Goal: Communication & Community: Answer question/provide support

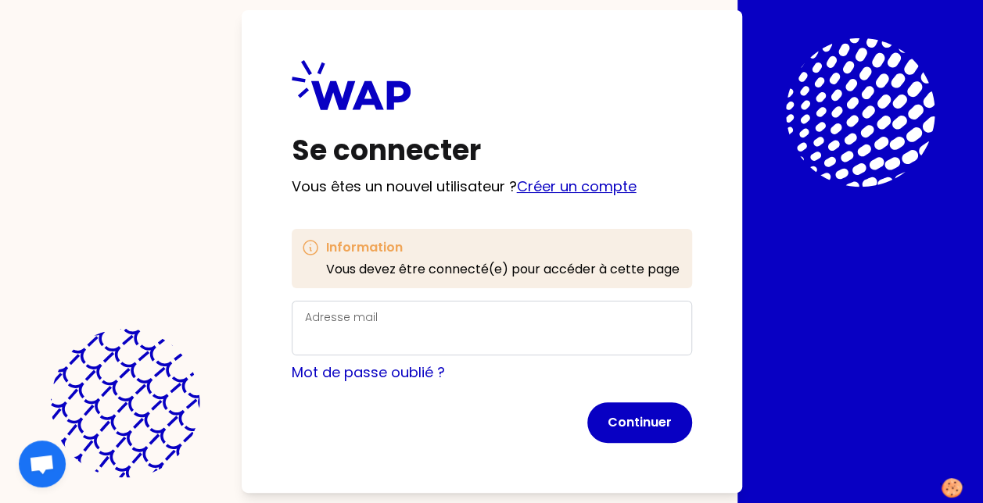
click at [602, 179] on link "Créer un compte" at bounding box center [577, 187] width 120 height 20
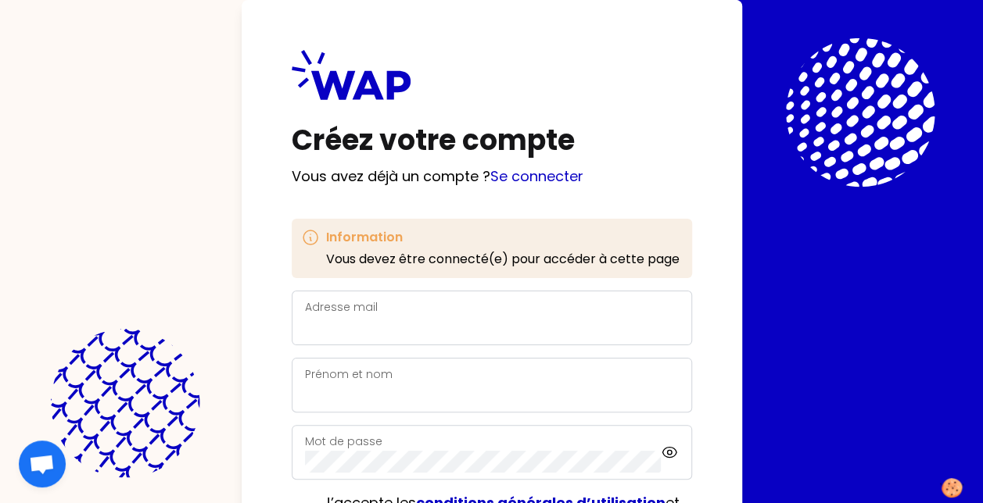
click at [354, 305] on label "Adresse mail" at bounding box center [341, 307] width 73 height 16
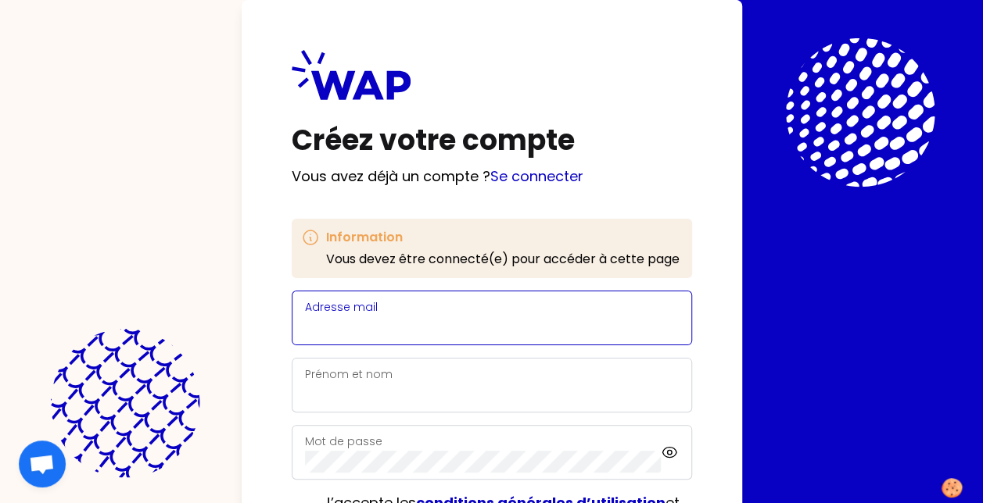
click at [354, 317] on input "Adresse mail" at bounding box center [492, 328] width 374 height 22
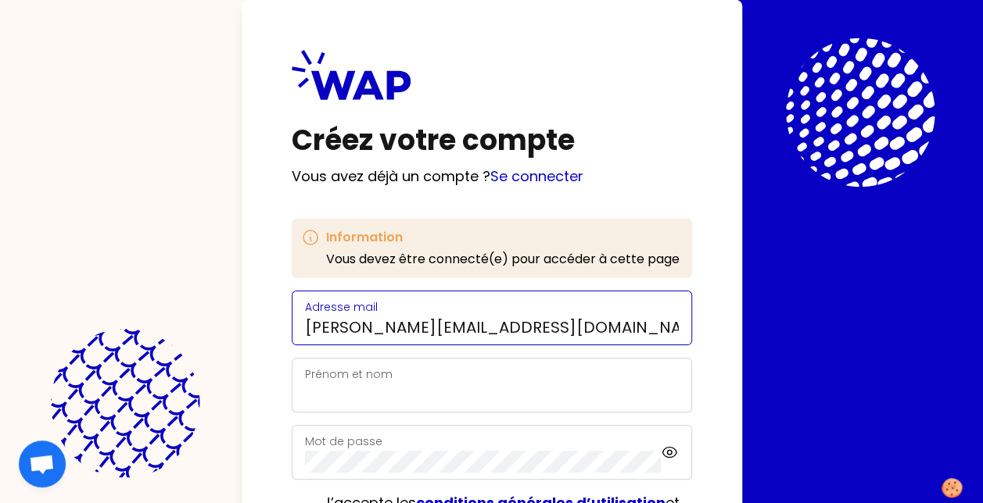
type input "thierry.ramon@somfy.com"
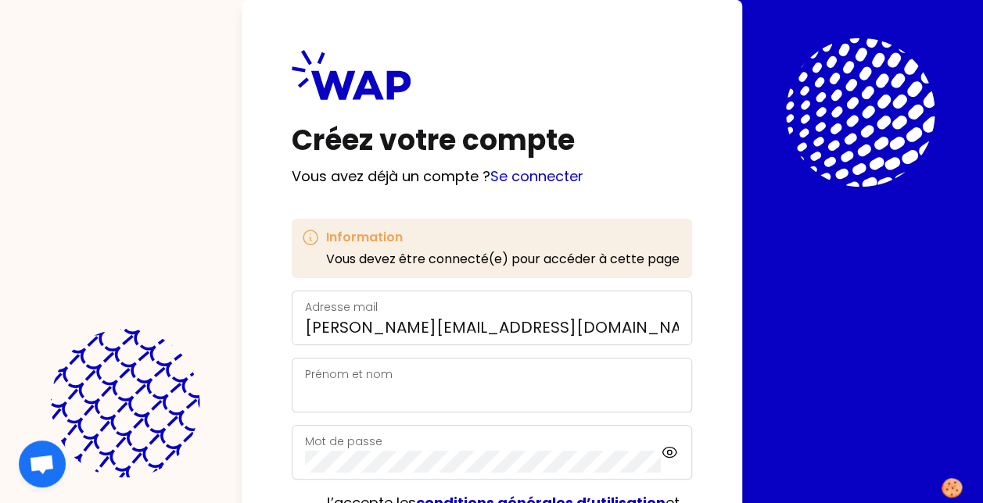
click at [391, 379] on div "Prénom et nom" at bounding box center [492, 385] width 374 height 41
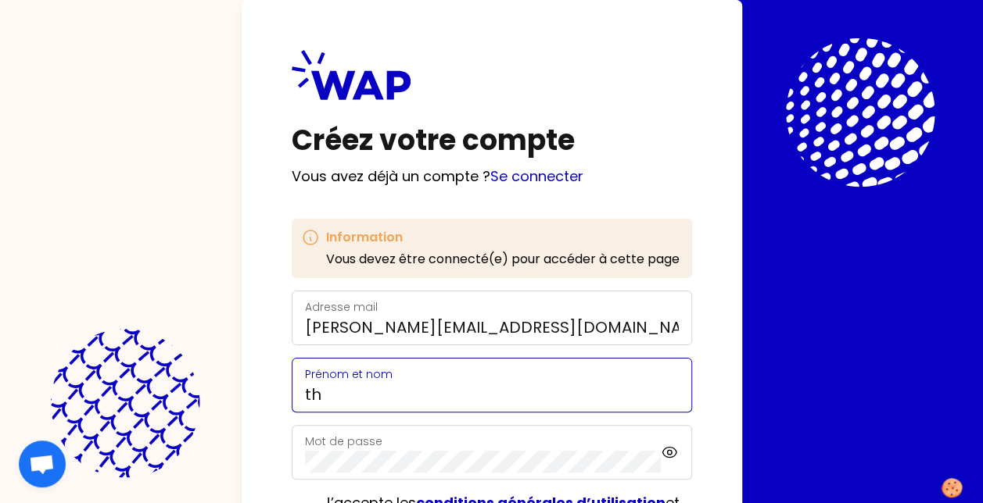
type input "t"
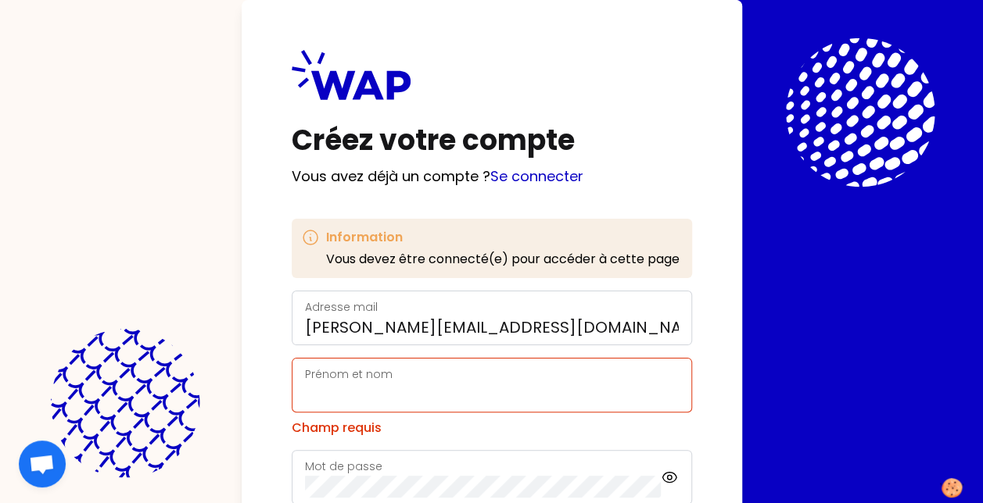
click at [341, 381] on div "Prénom et nom" at bounding box center [492, 385] width 374 height 41
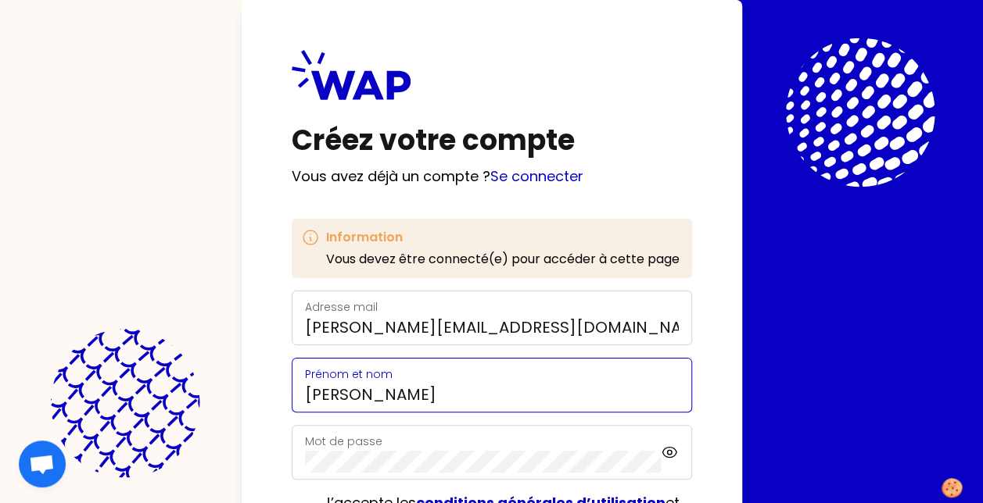
click at [410, 391] on input "Thierry" at bounding box center [492, 395] width 374 height 22
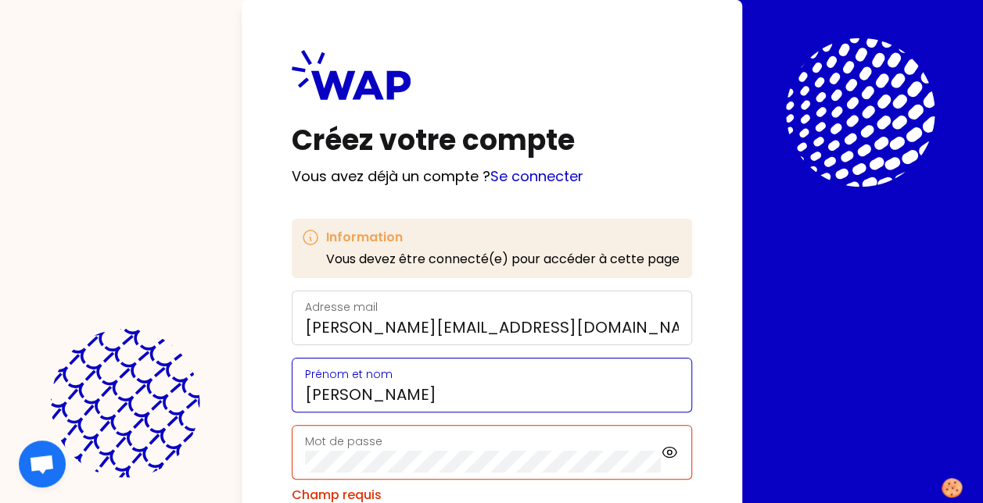
type input "Thierry Ramon"
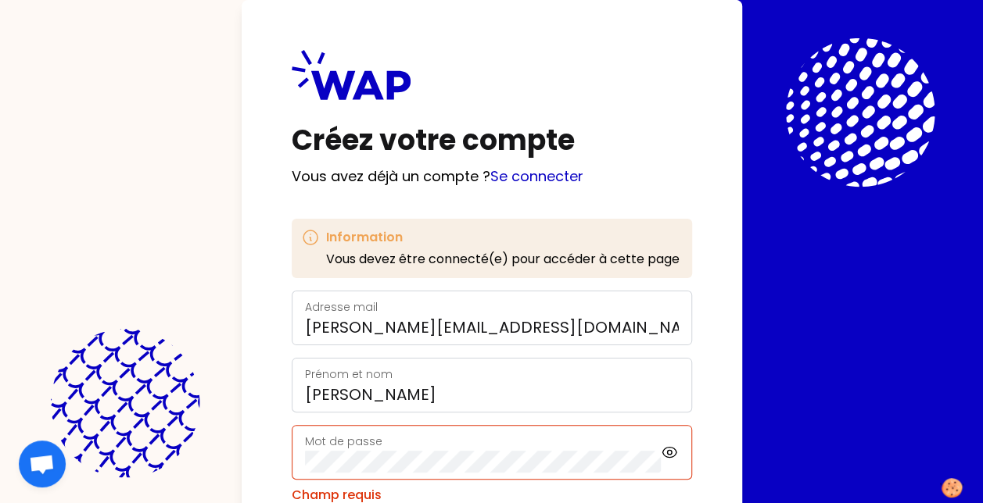
click at [408, 446] on div "Mot de passe" at bounding box center [483, 452] width 356 height 41
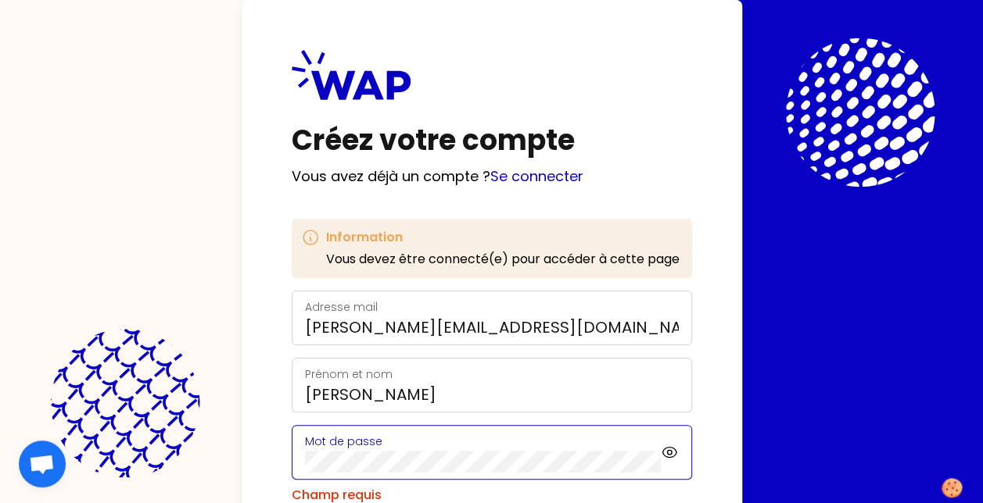
click at [0, 503] on com-1password-button at bounding box center [0, 503] width 0 height 0
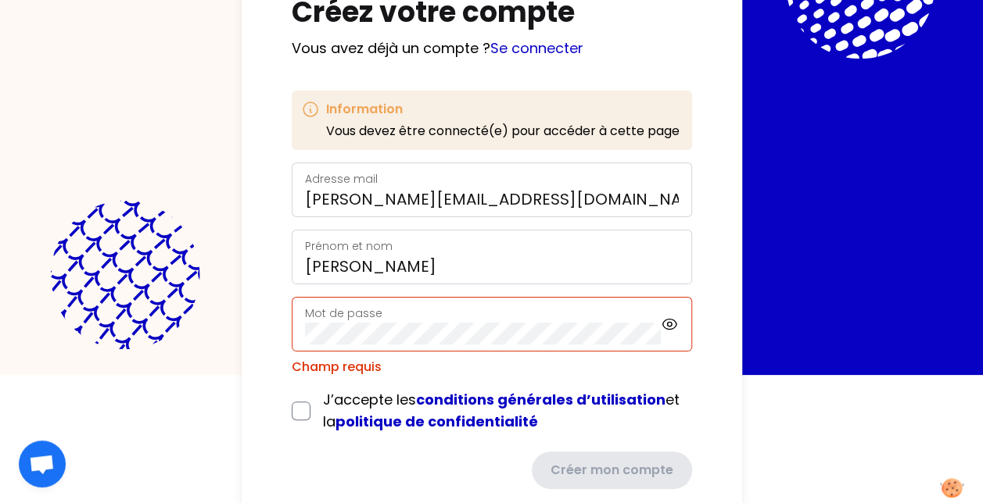
click at [389, 308] on div "Mot de passe" at bounding box center [483, 324] width 356 height 41
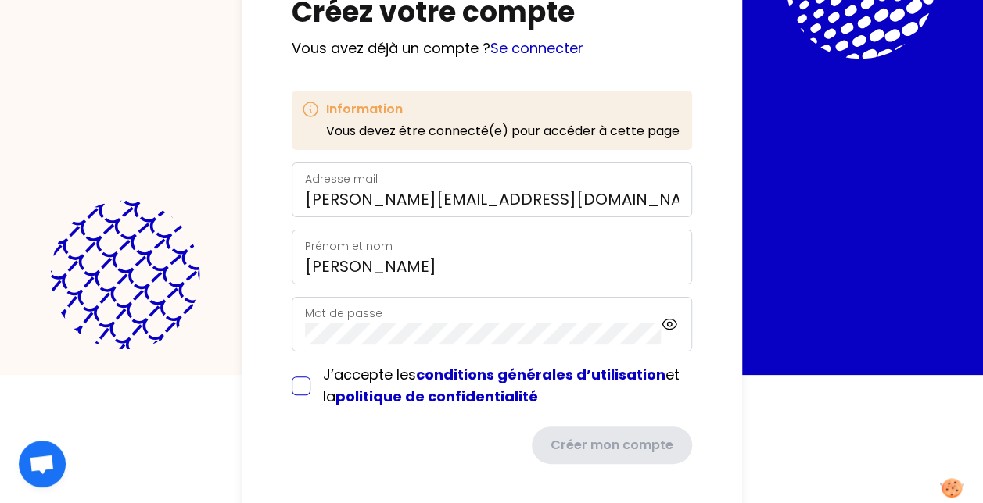
click at [306, 388] on input "checkbox" at bounding box center [301, 386] width 19 height 19
checkbox input "true"
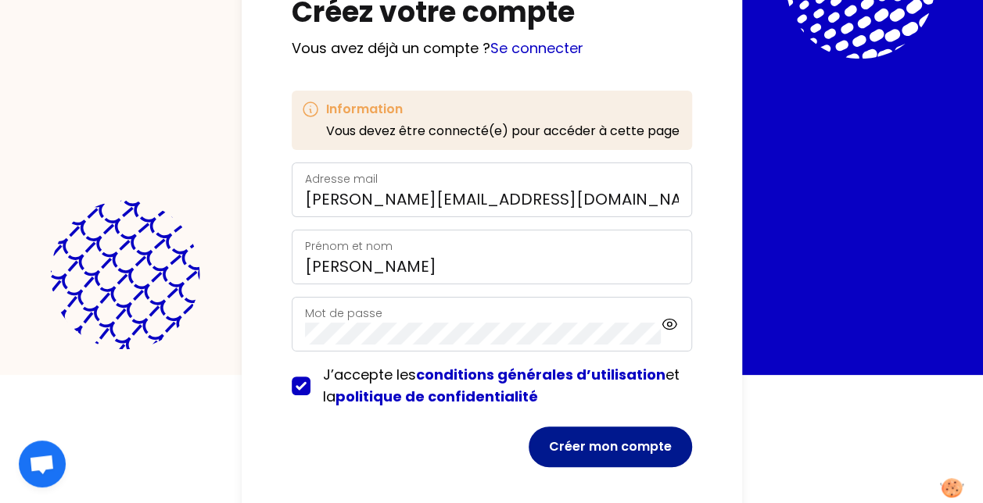
click at [624, 442] on button "Créer mon compte" at bounding box center [609, 447] width 163 height 41
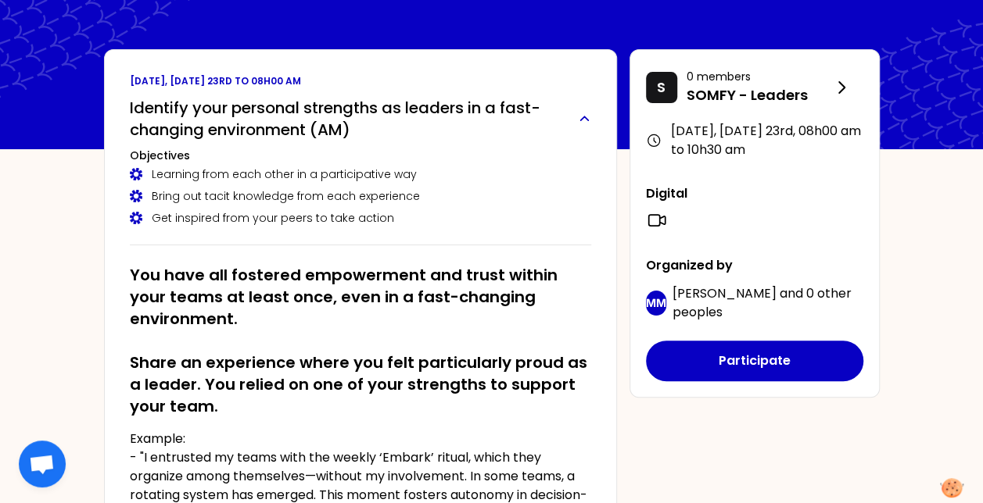
scroll to position [53, 0]
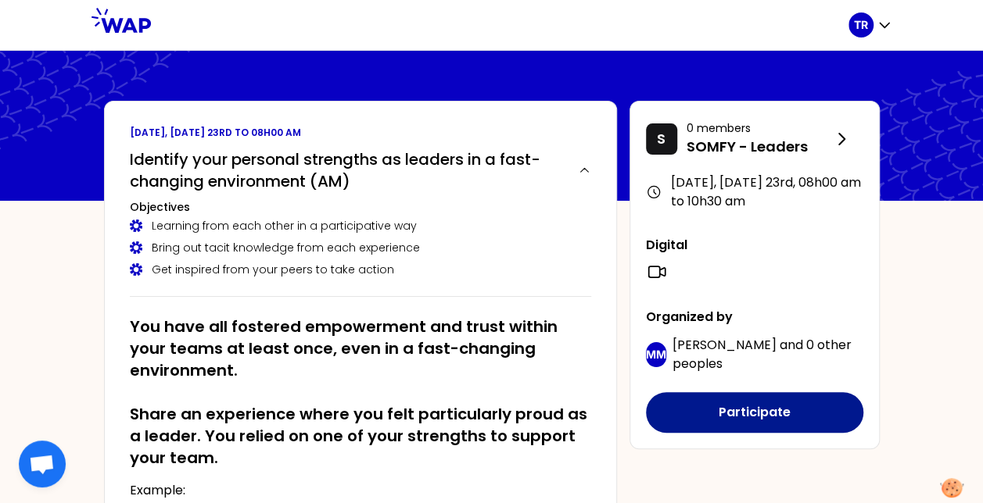
click at [808, 427] on button "Participate" at bounding box center [754, 412] width 217 height 41
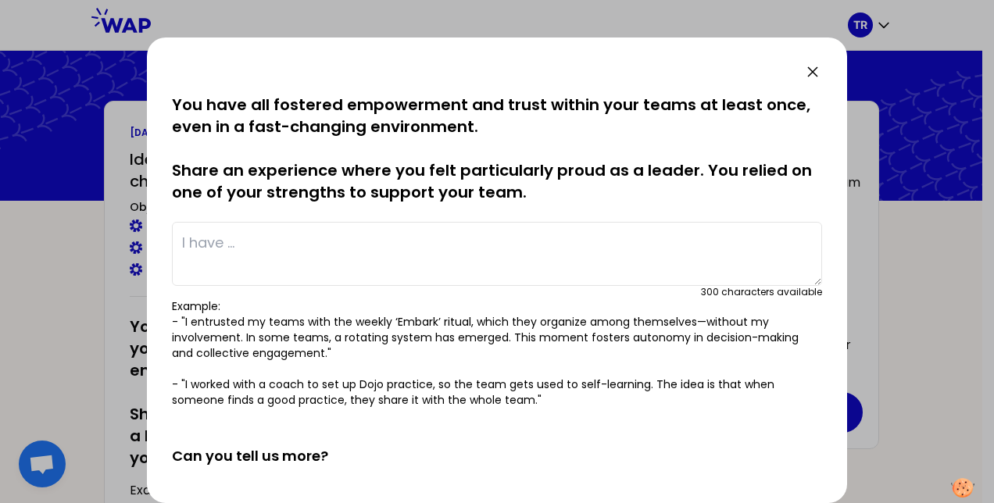
click at [259, 244] on textarea at bounding box center [497, 254] width 650 height 64
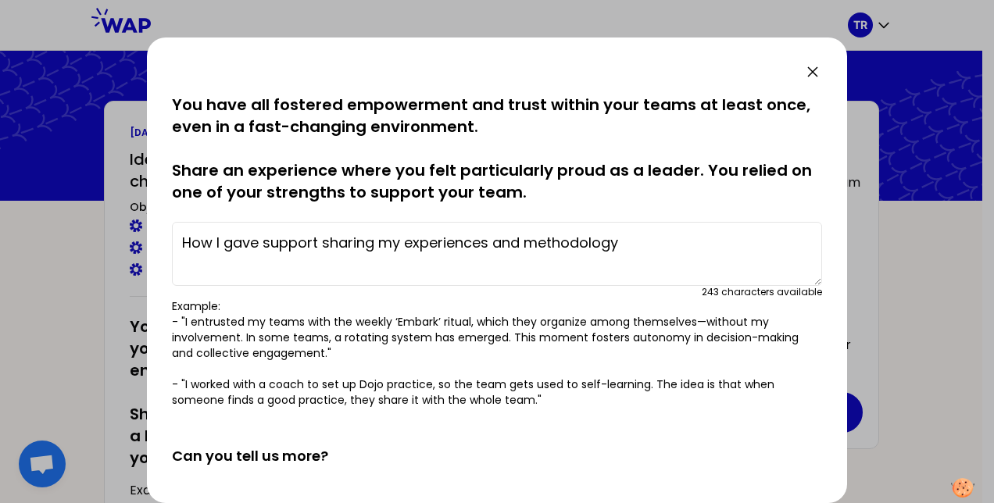
click at [321, 242] on textarea "How I gave support sharing my experiences and methodology" at bounding box center [497, 254] width 650 height 64
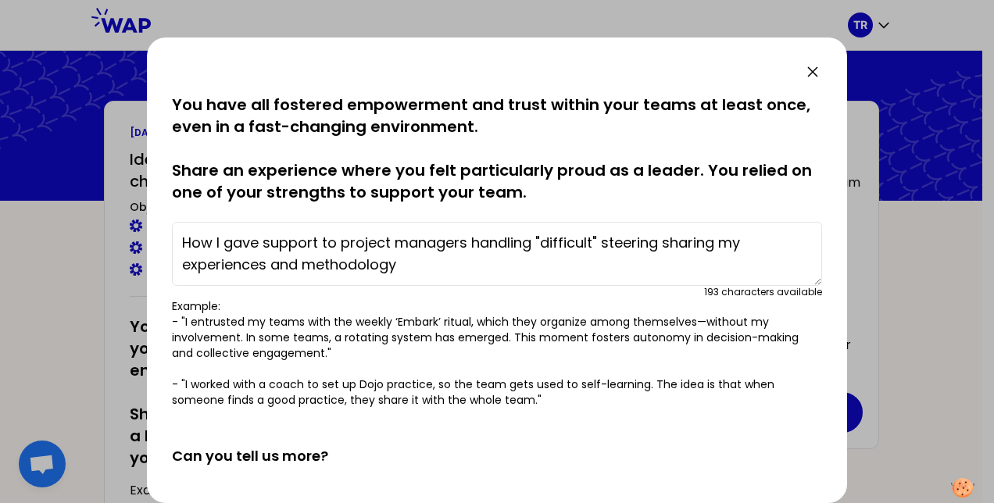
click at [471, 242] on textarea "How I gave support to project managers handling "difficult" steering sharing my…" at bounding box center [497, 254] width 650 height 64
click at [788, 245] on textarea "How I gave support to project managers preparing and handling "difficult" steer…" at bounding box center [497, 254] width 650 height 64
click at [564, 269] on textarea "How I gave support to project managers preparing and handling "difficult" steer…" at bounding box center [497, 254] width 650 height 64
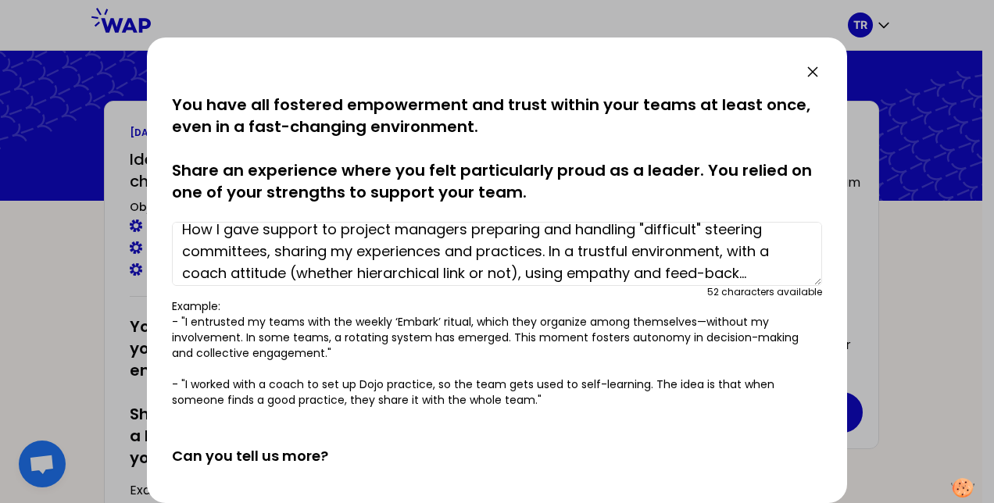
scroll to position [13, 0]
paste textarea "focusing on why to use "empathy""
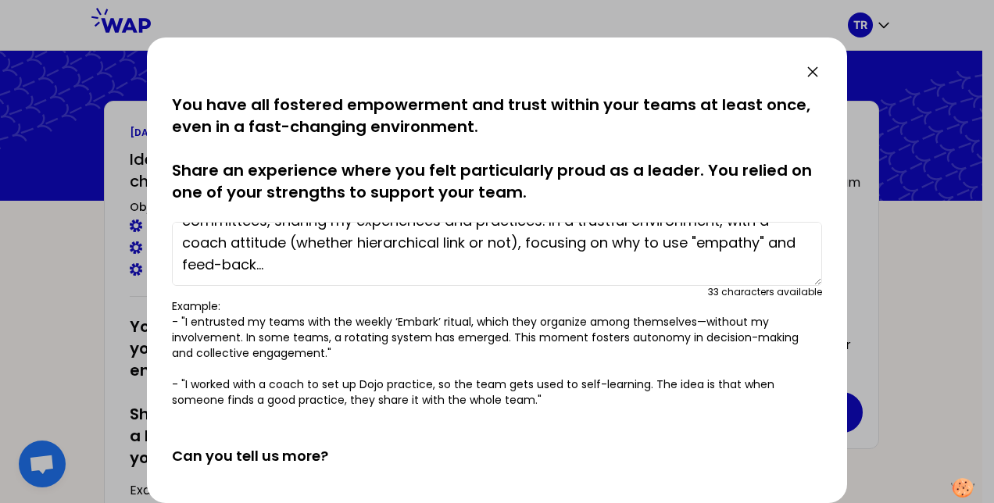
scroll to position [0, 0]
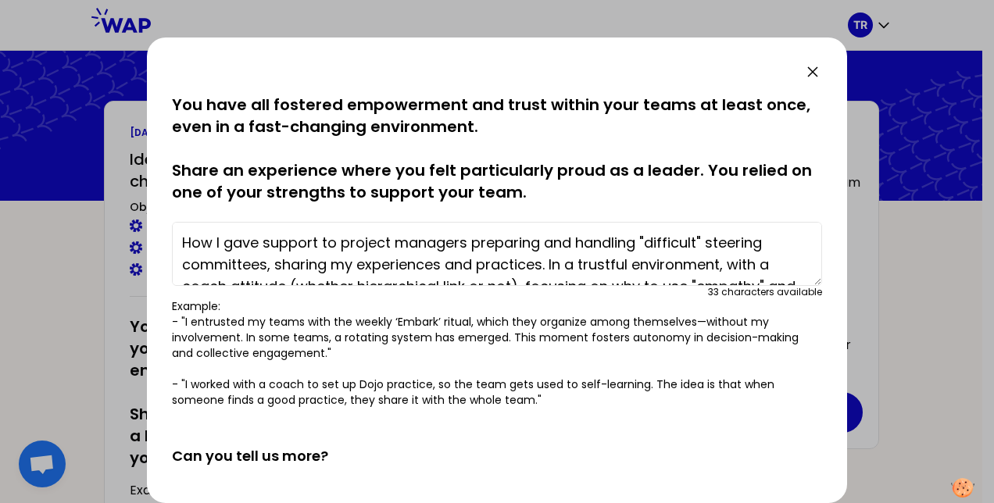
click at [306, 238] on textarea "How I gave support to project managers preparing and handling "difficult" steer…" at bounding box center [497, 254] width 650 height 64
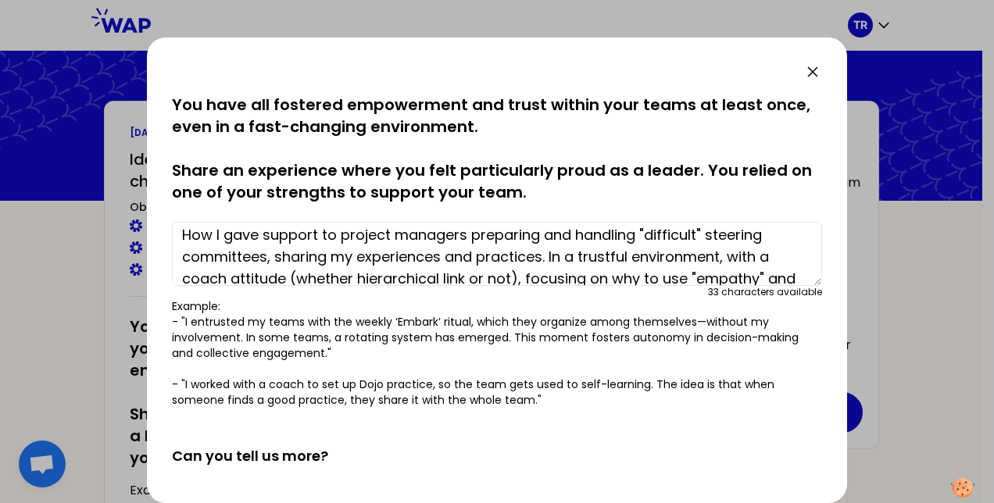
scroll to position [9, 0]
click at [553, 253] on textarea "How I gave support to project managers preparing and handling "difficult" steer…" at bounding box center [497, 254] width 650 height 64
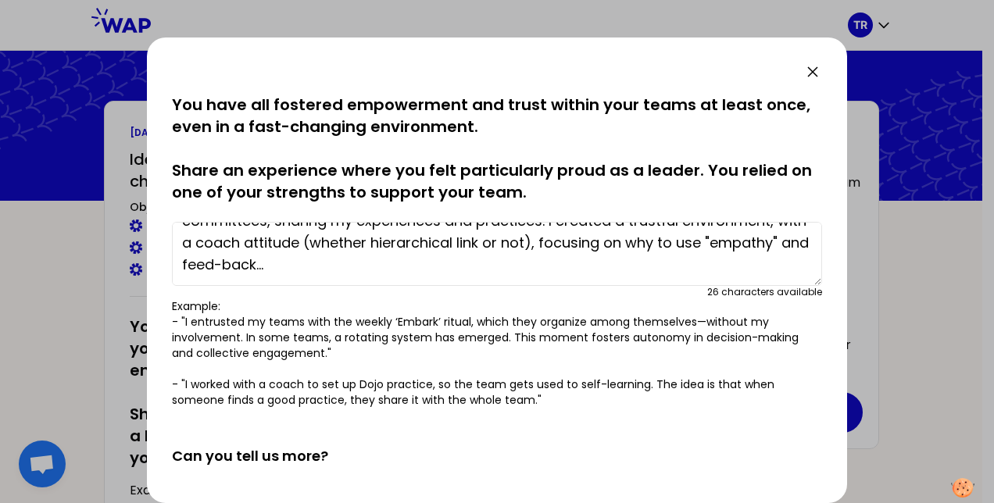
scroll to position [43, 0]
click at [573, 240] on textarea "How I gave support to project managers preparing and handling "difficult" steer…" at bounding box center [497, 254] width 650 height 64
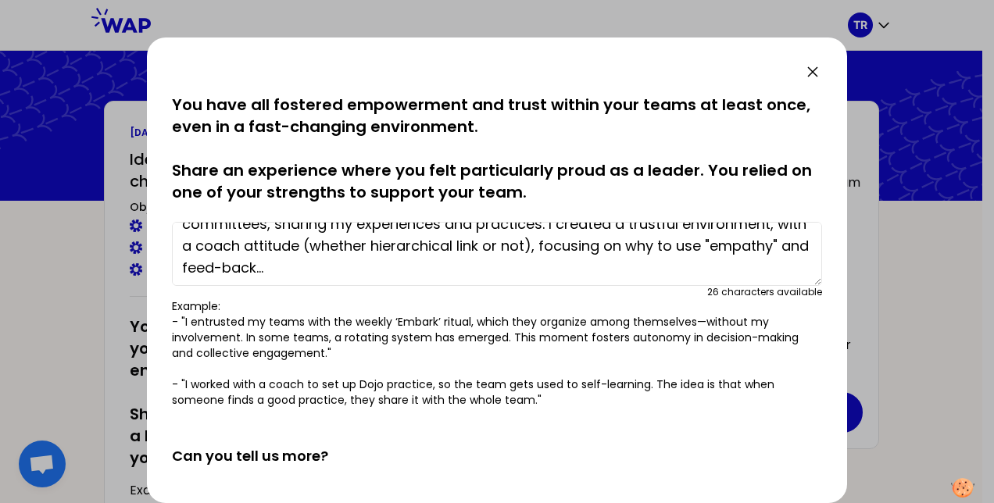
scroll to position [41, 0]
click at [658, 248] on textarea "How I gave support to project managers preparing and handling "difficult" steer…" at bounding box center [497, 254] width 650 height 64
click at [735, 267] on textarea "How I gave support to project managers preparing and handling "difficult" steer…" at bounding box center [497, 254] width 650 height 64
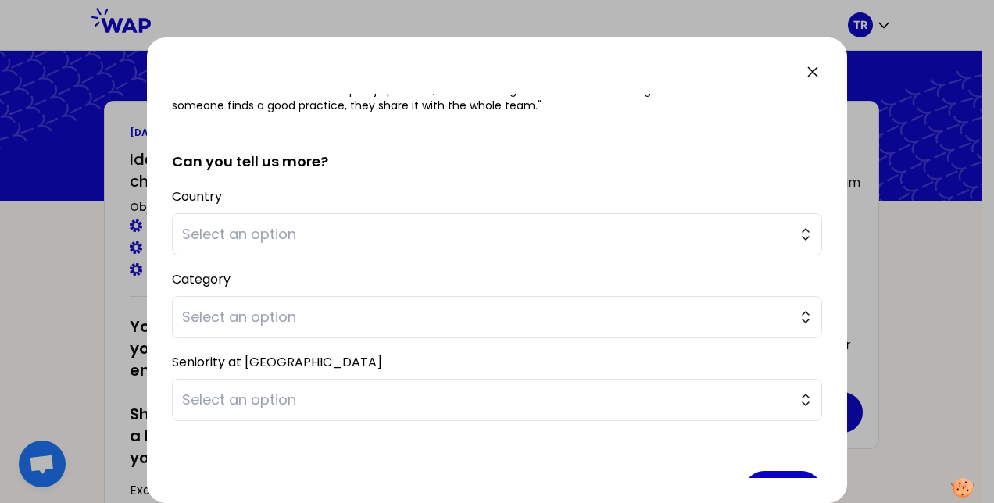
scroll to position [296, 0]
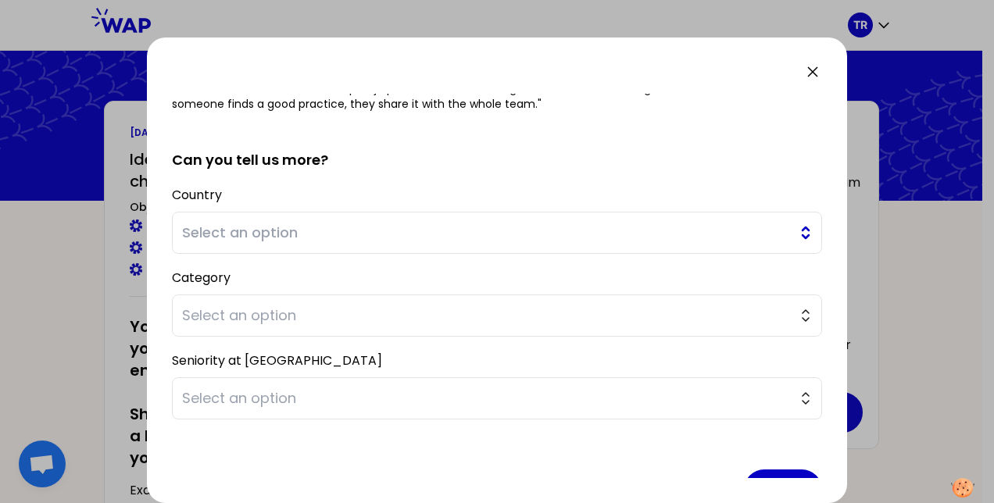
type textarea "How I gave support to project managers preparing and handling "difficult" steer…"
click at [497, 231] on span "Select an option" at bounding box center [486, 233] width 608 height 22
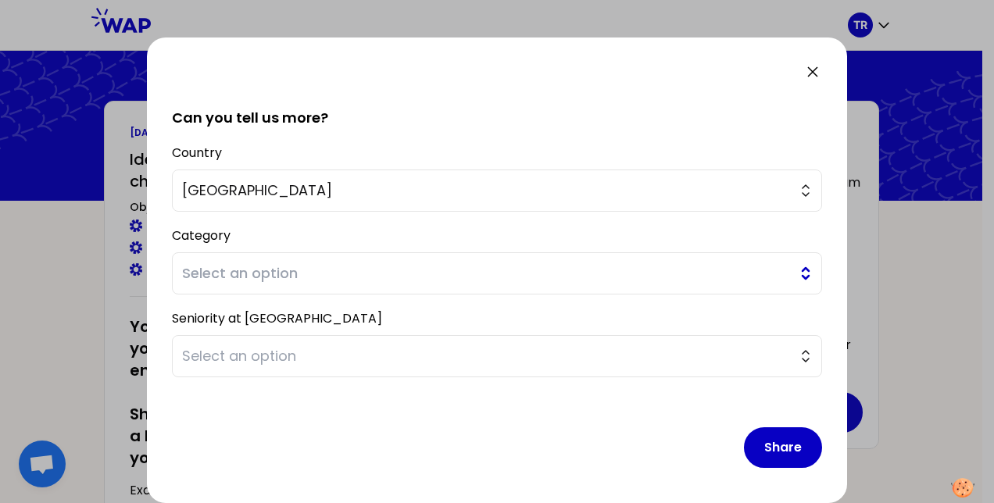
click at [407, 263] on span "Select an option" at bounding box center [486, 274] width 608 height 22
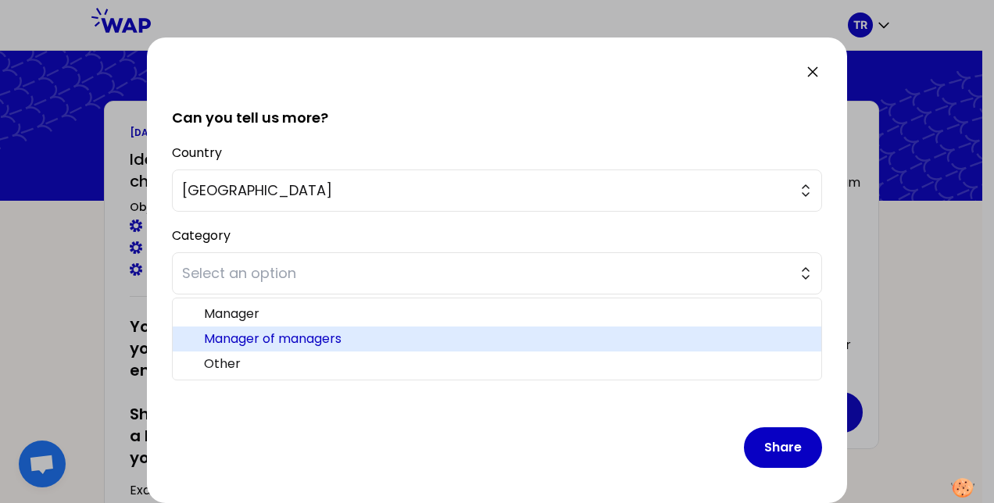
click at [381, 327] on li "Manager of managers" at bounding box center [497, 339] width 649 height 25
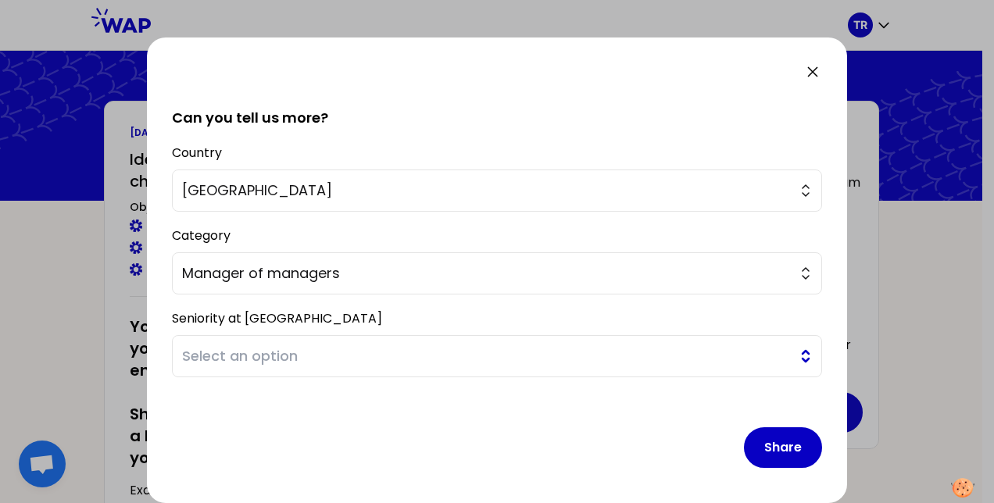
click at [270, 356] on span "Select an option" at bounding box center [486, 357] width 608 height 22
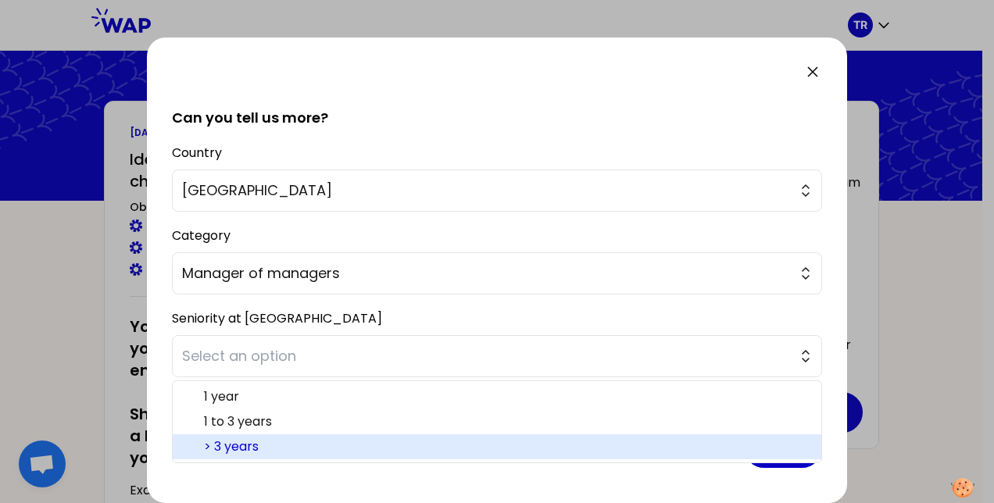
click at [254, 438] on span "> 3 years" at bounding box center [506, 447] width 605 height 19
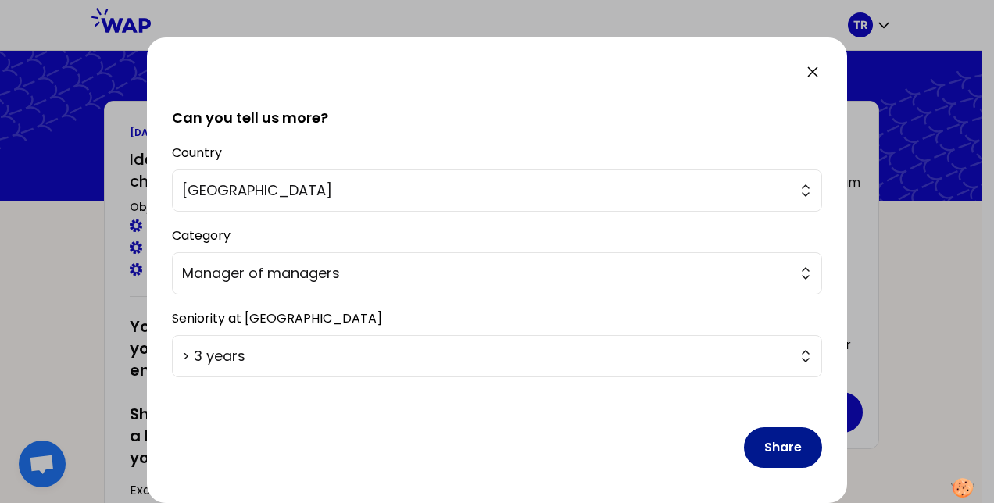
click at [763, 446] on button "Share" at bounding box center [783, 448] width 78 height 41
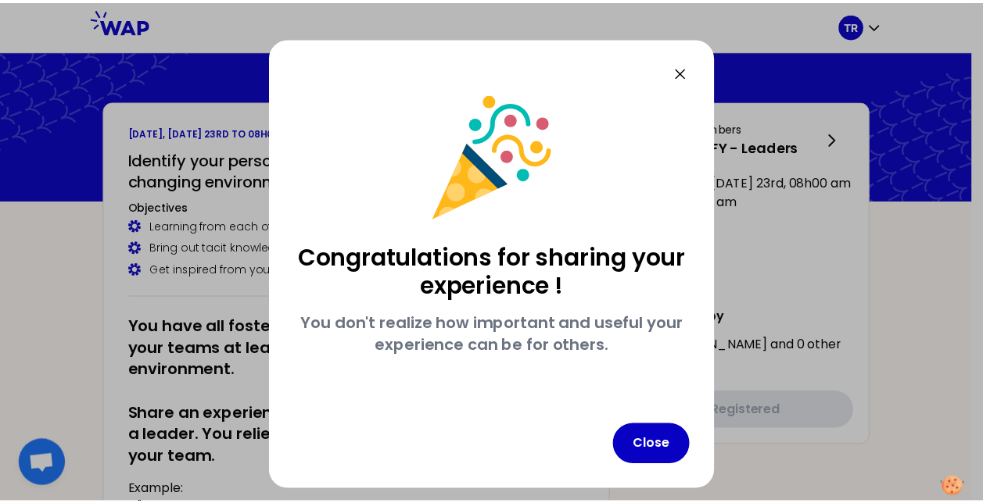
scroll to position [0, 0]
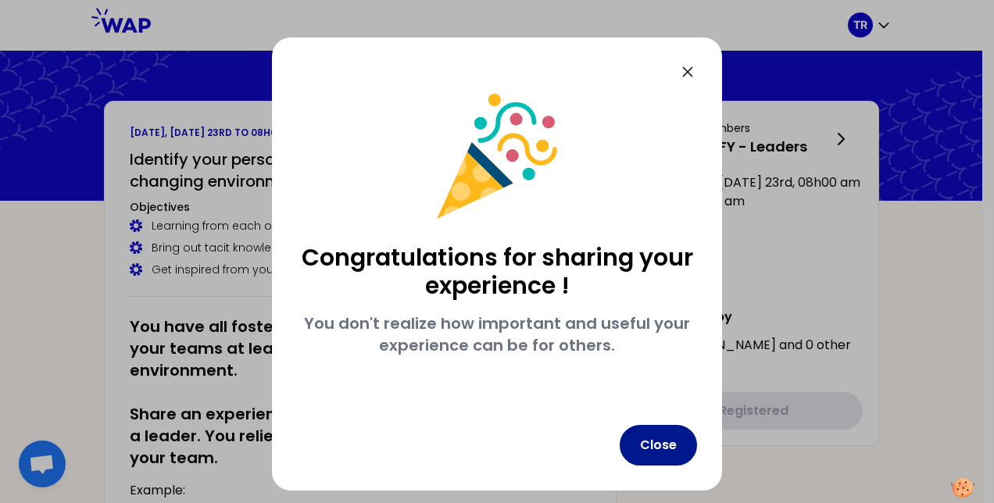
click at [663, 451] on button "Close" at bounding box center [658, 445] width 77 height 41
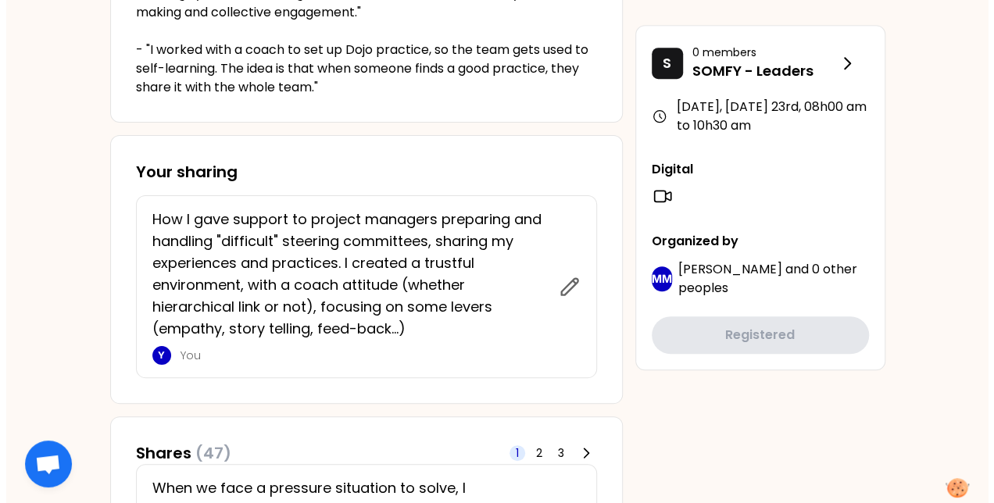
scroll to position [550, 0]
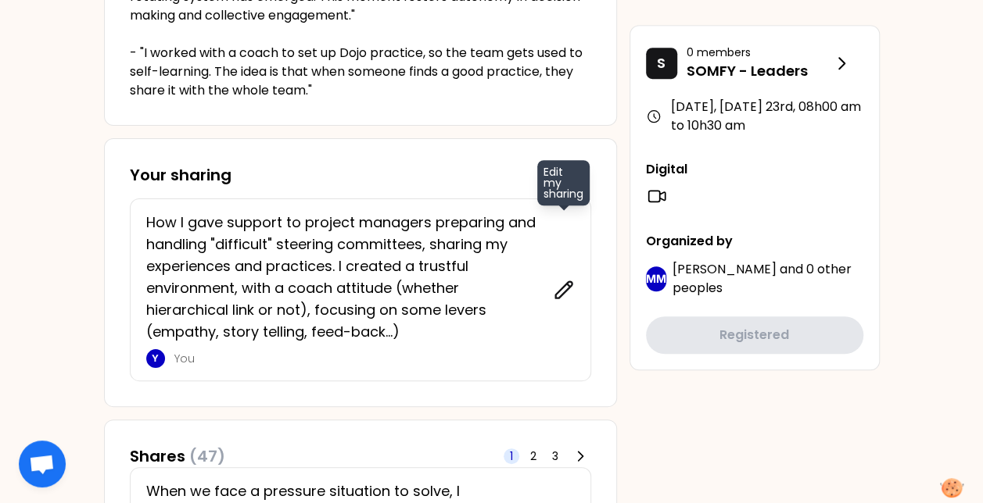
click at [558, 293] on icon at bounding box center [564, 290] width 22 height 22
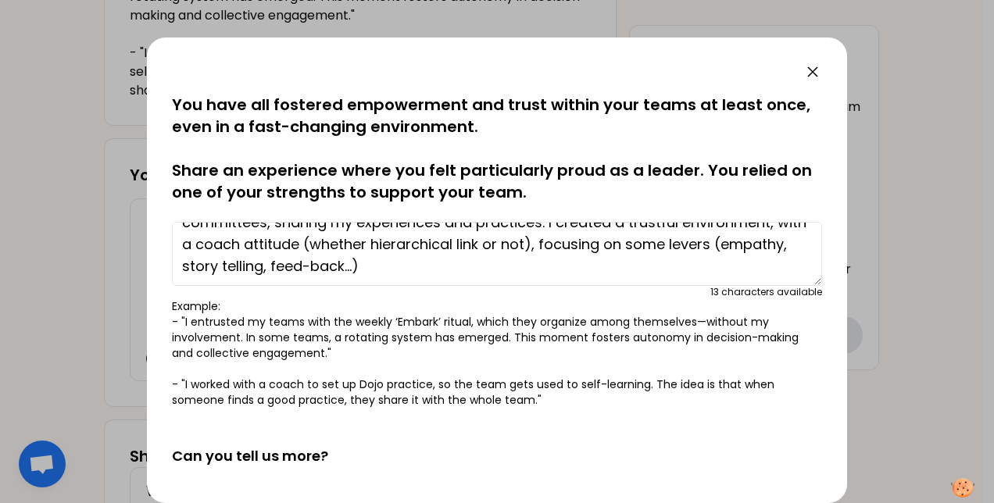
scroll to position [44, 0]
click at [468, 255] on textarea "How I gave support to project managers preparing and handling "difficult" steer…" at bounding box center [497, 254] width 650 height 64
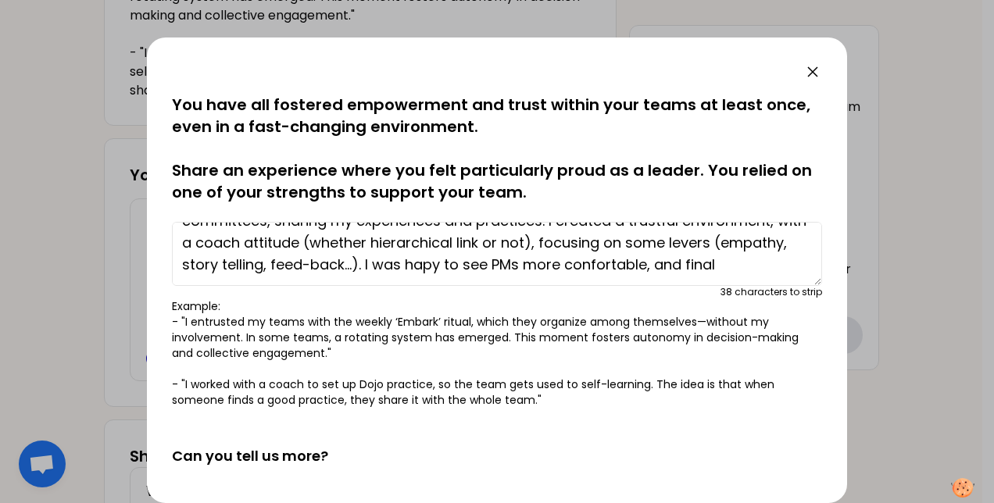
scroll to position [55, 0]
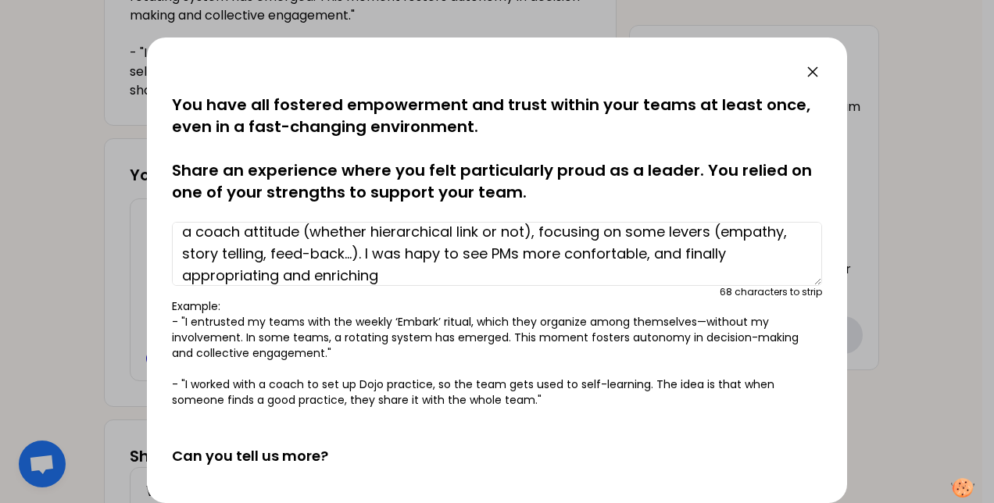
click at [505, 256] on textarea "How I gave support to project managers preparing and handling "difficult" steer…" at bounding box center [497, 254] width 650 height 64
click at [431, 278] on textarea "How I gave support to project managers preparing and handling "difficult" steer…" at bounding box center [497, 254] width 650 height 64
click at [543, 272] on textarea "How I gave support to project managers preparing and handling "difficult" steer…" at bounding box center [497, 254] width 650 height 64
click at [666, 274] on textarea "How I gave support to project managers preparing and handling "difficult" steer…" at bounding box center [497, 254] width 650 height 64
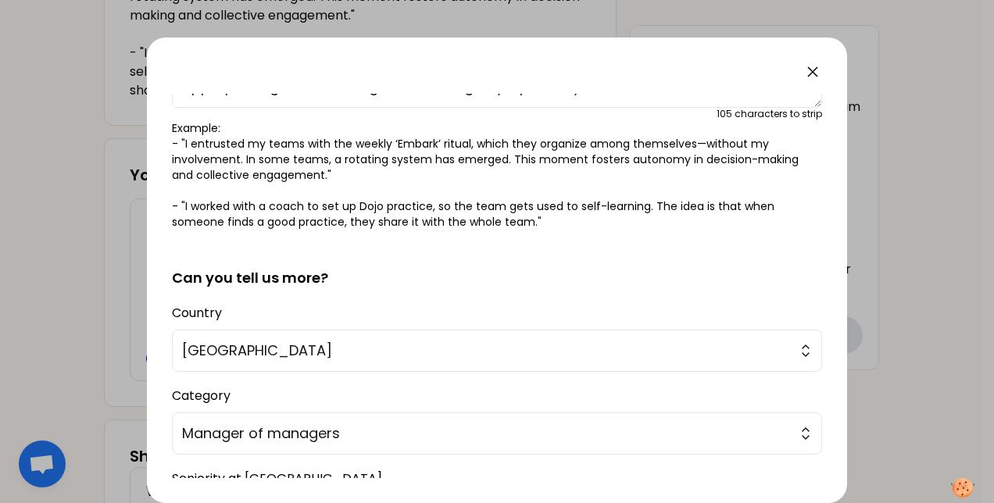
scroll to position [338, 0]
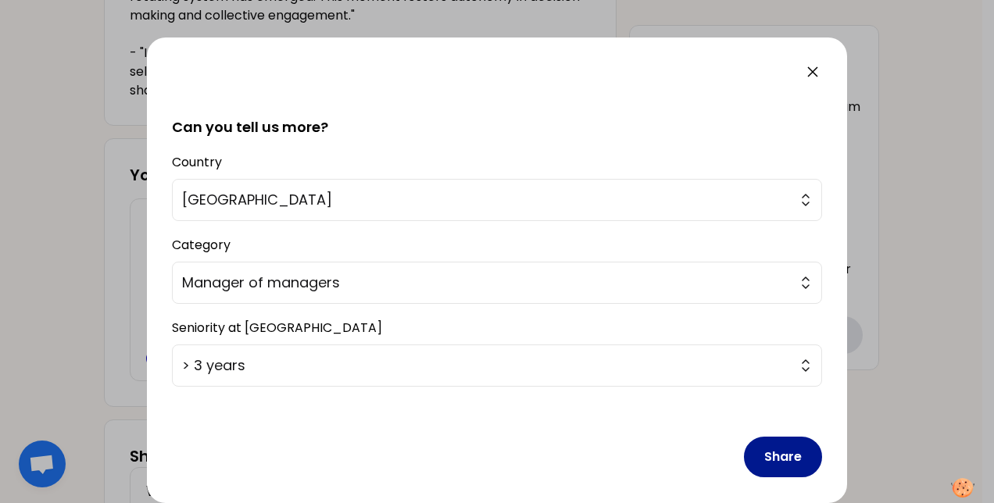
click at [756, 444] on button "Share" at bounding box center [783, 457] width 78 height 41
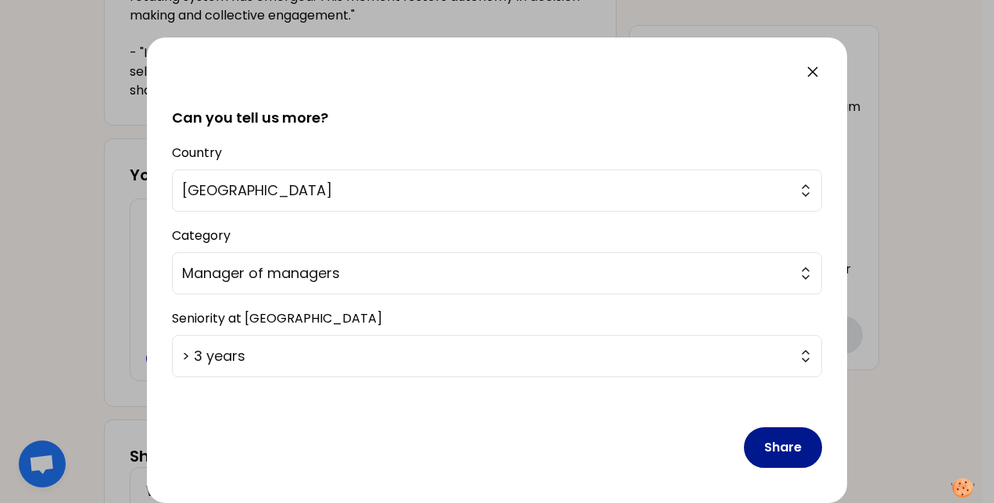
click at [761, 450] on button "Share" at bounding box center [783, 448] width 78 height 41
click at [765, 435] on button "Share" at bounding box center [783, 448] width 78 height 41
click at [765, 454] on button "Share" at bounding box center [783, 448] width 78 height 41
click at [775, 436] on button "Share" at bounding box center [783, 448] width 78 height 41
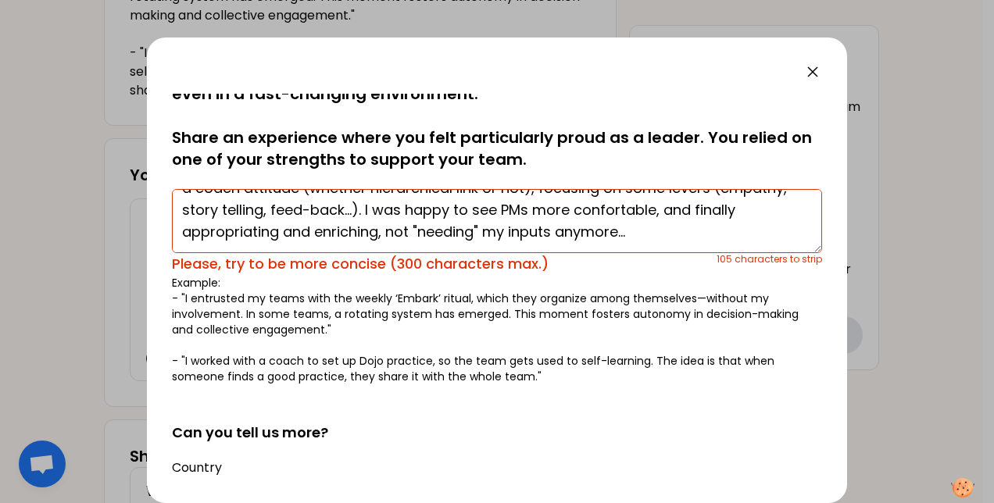
scroll to position [34, 0]
click at [428, 230] on textarea "How I gave support to project managers preparing and handling "difficult" steer…" at bounding box center [497, 220] width 650 height 64
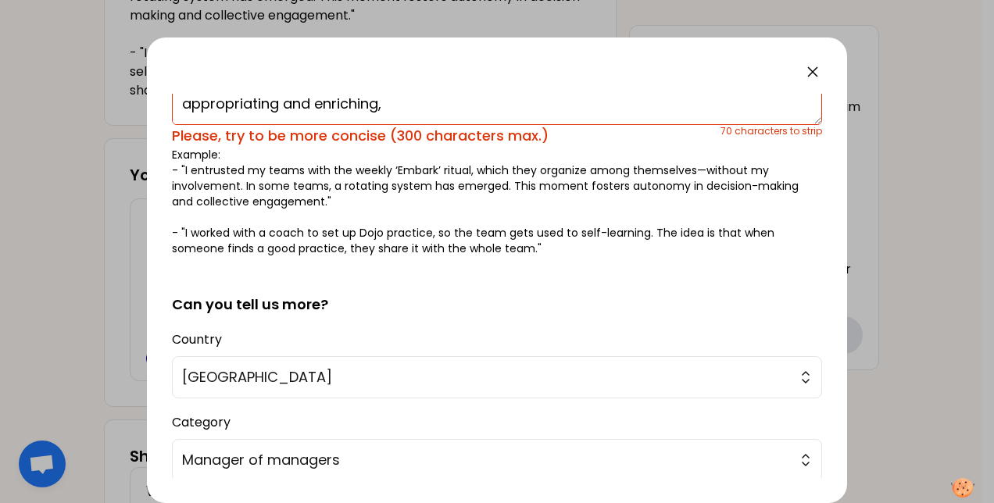
scroll to position [348, 0]
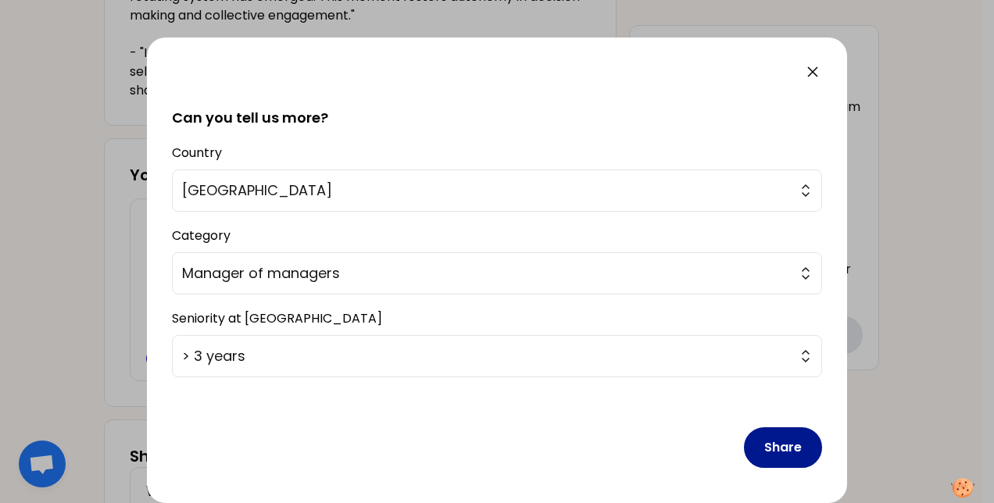
click at [757, 442] on button "Share" at bounding box center [783, 448] width 78 height 41
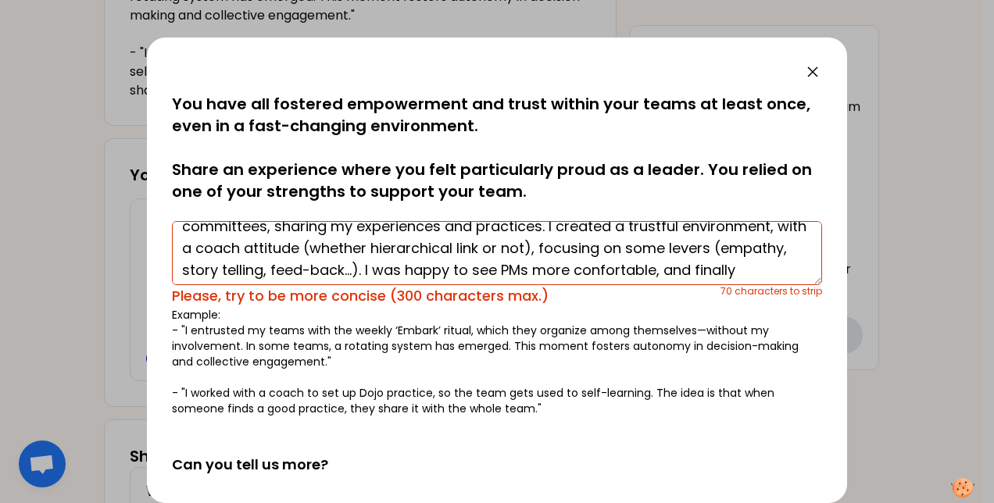
scroll to position [8, 0]
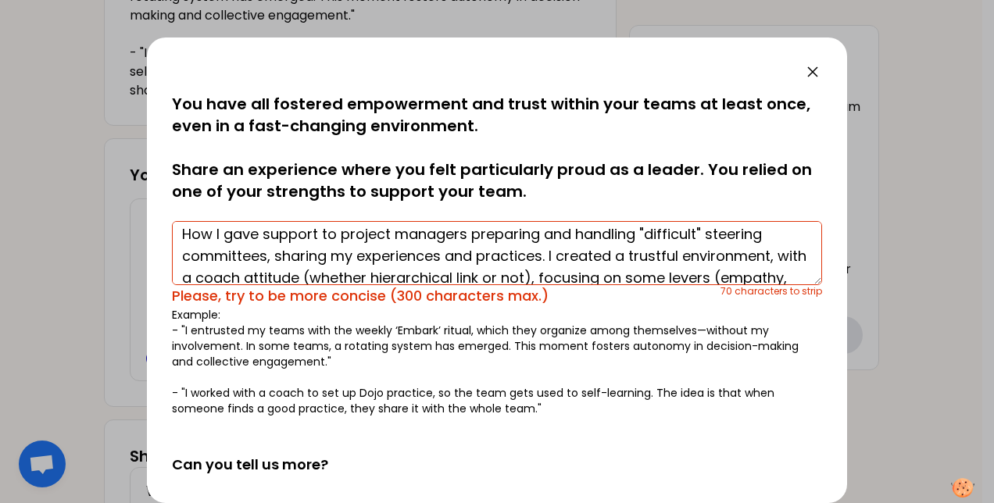
click at [738, 233] on textarea "How I gave support to project managers preparing and handling "difficult" steer…" at bounding box center [497, 253] width 650 height 64
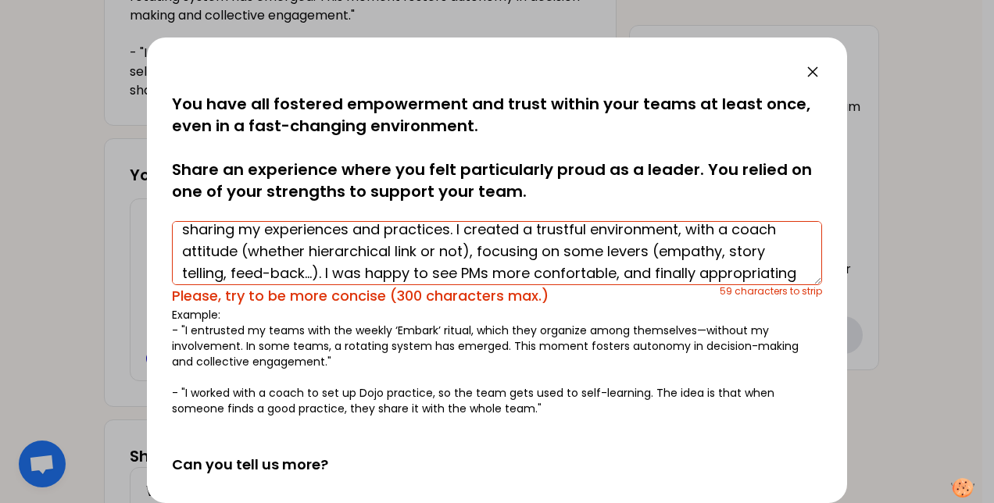
scroll to position [35, 0]
click at [245, 246] on textarea "How I gave support to project managers preparing and handling "difficult" steer…" at bounding box center [497, 253] width 650 height 64
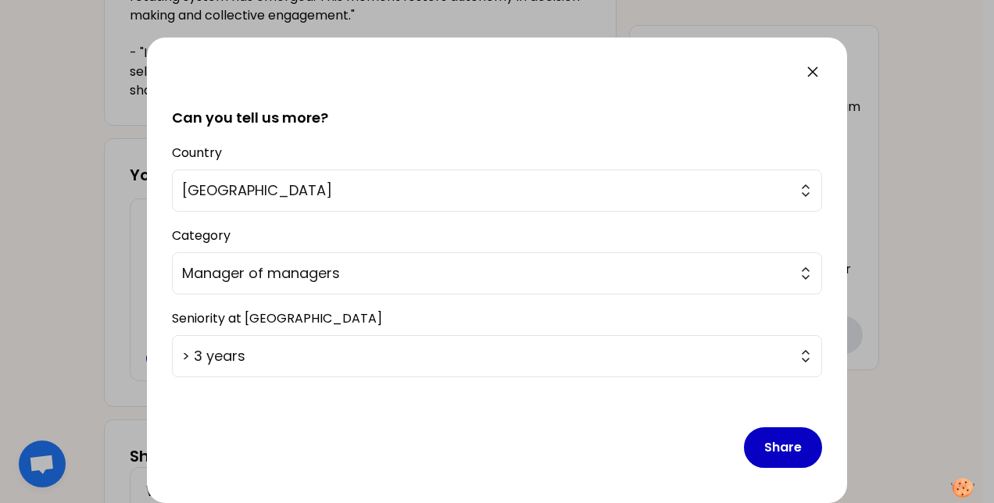
scroll to position [347, 0]
click at [800, 441] on button "Share" at bounding box center [783, 448] width 78 height 41
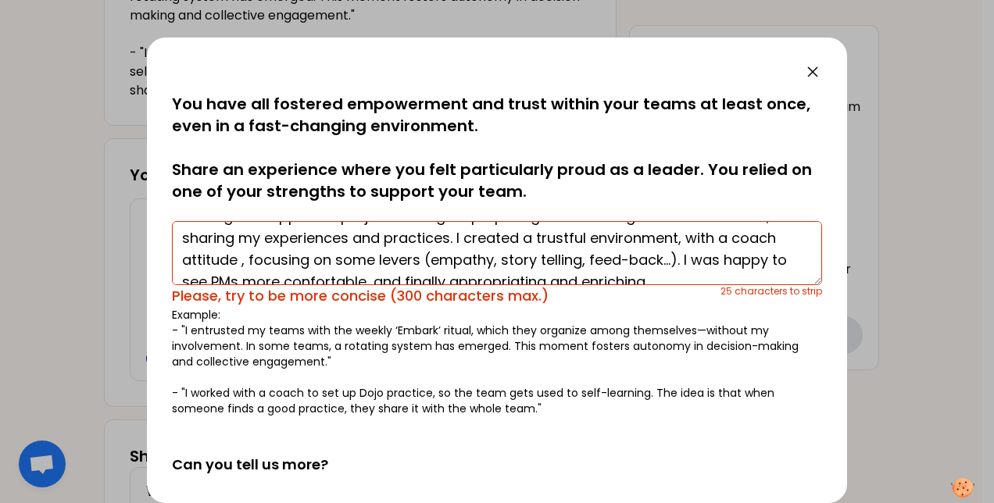
scroll to position [27, 0]
click at [588, 255] on textarea "How I gave support to project managers preparing and handling "difficult" steer…" at bounding box center [497, 253] width 650 height 64
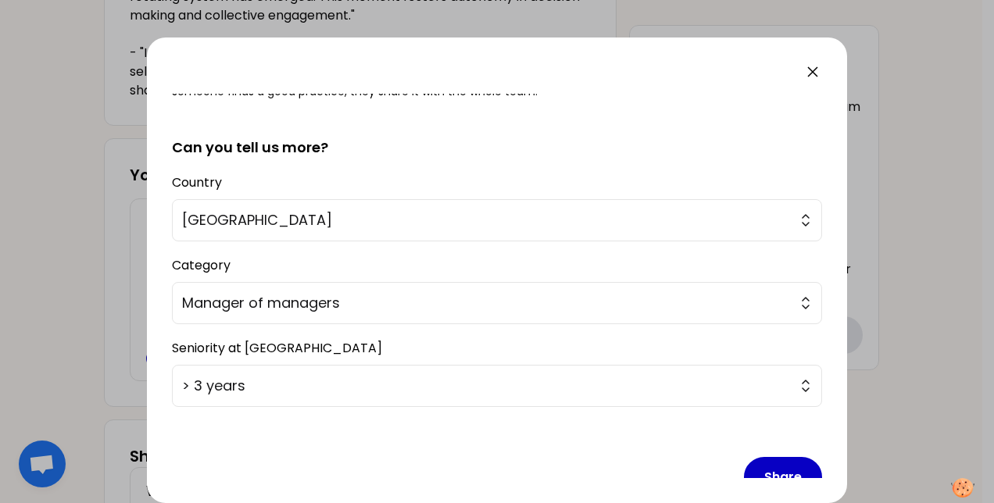
scroll to position [348, 0]
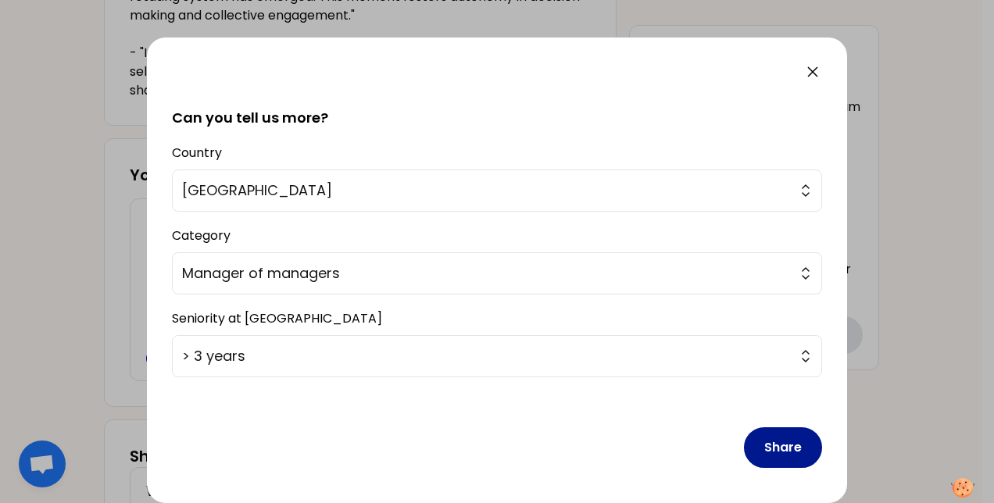
click at [774, 433] on button "Share" at bounding box center [783, 448] width 78 height 41
click at [771, 444] on button "Share" at bounding box center [783, 448] width 78 height 41
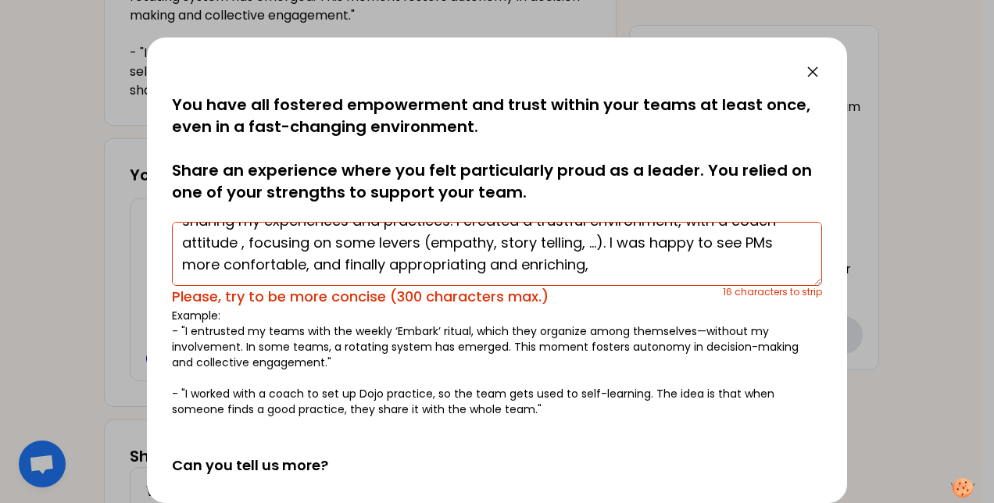
scroll to position [1, 0]
click at [184, 261] on textarea "How I gave support to project managers preparing and handling "difficult" steer…" at bounding box center [497, 253] width 650 height 64
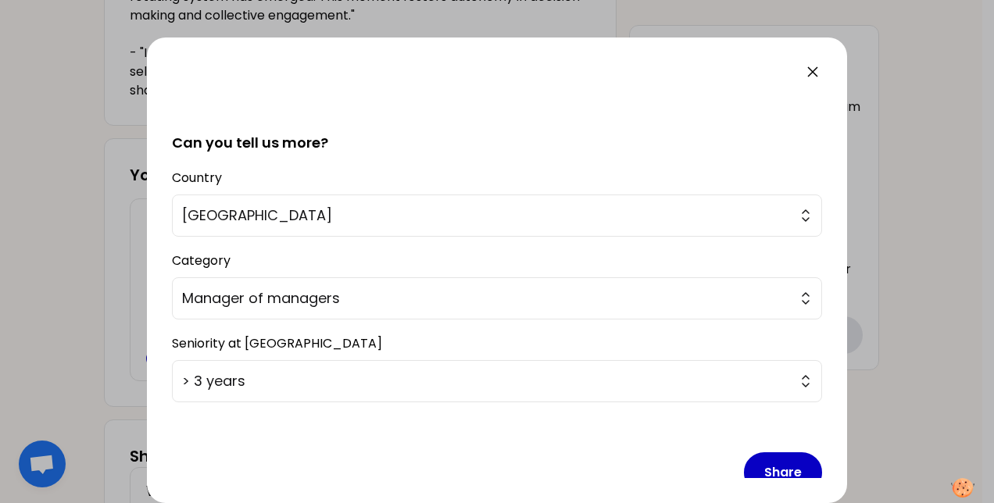
scroll to position [338, 0]
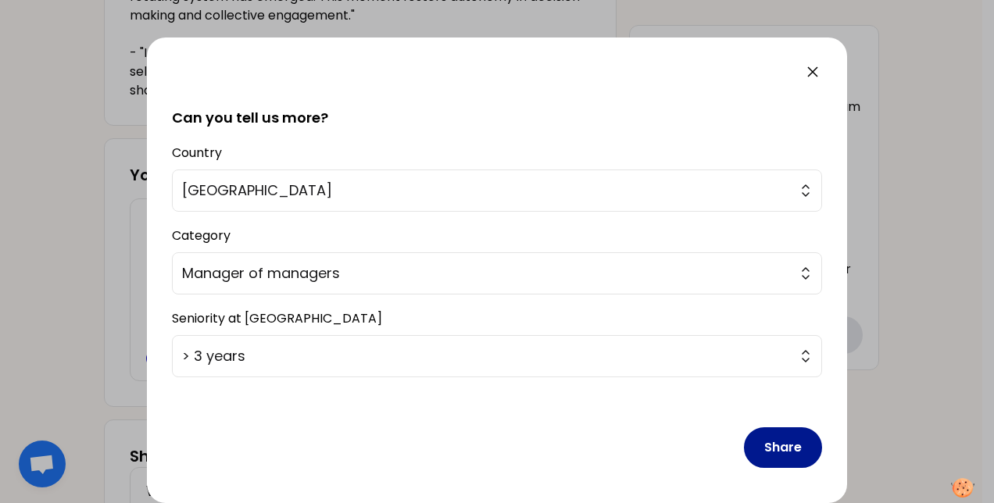
type textarea "How I gave support to project managers preparing and handling "difficult" steer…"
click at [772, 445] on button "Share" at bounding box center [783, 448] width 78 height 41
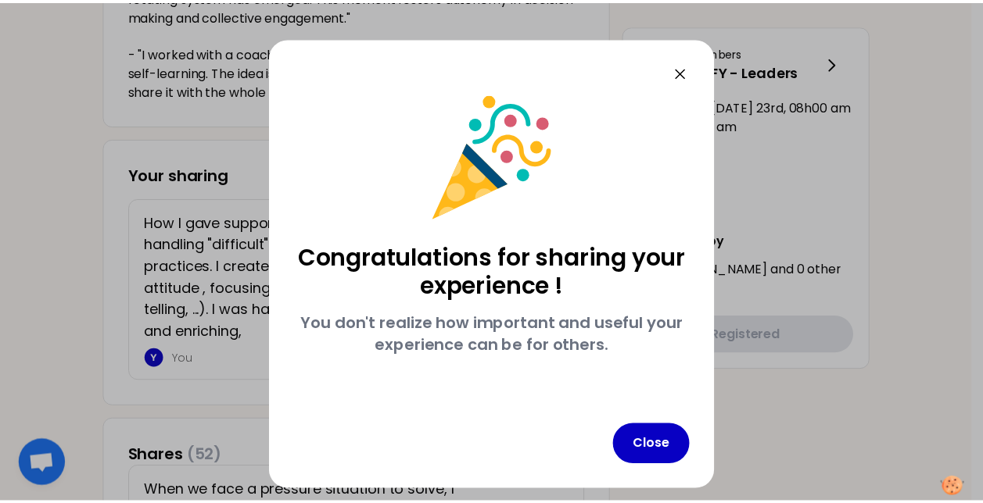
scroll to position [0, 0]
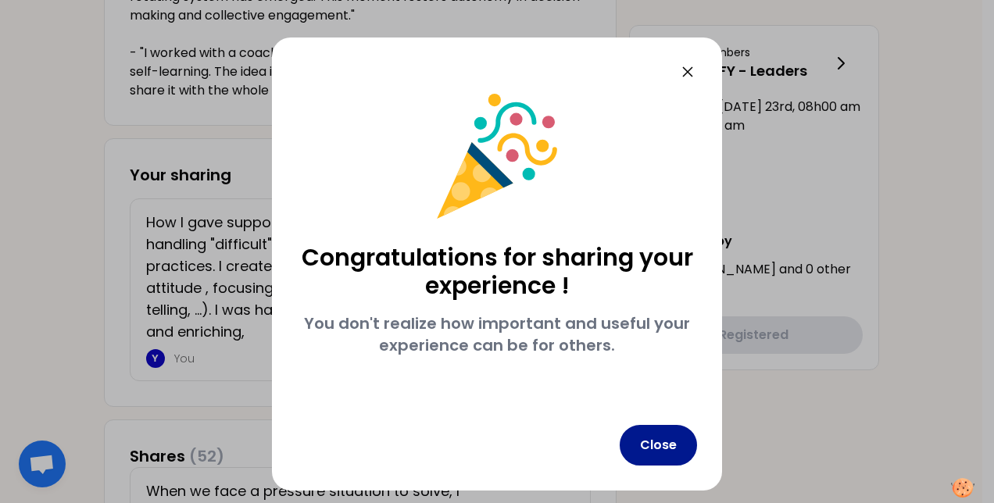
click at [648, 448] on button "Close" at bounding box center [658, 445] width 77 height 41
